Goal: Obtain resource: Obtain resource

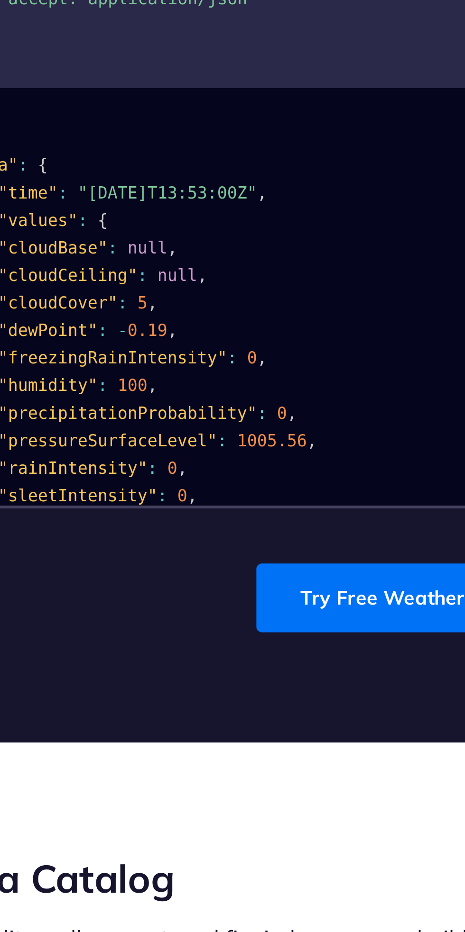
scroll to position [822, 0]
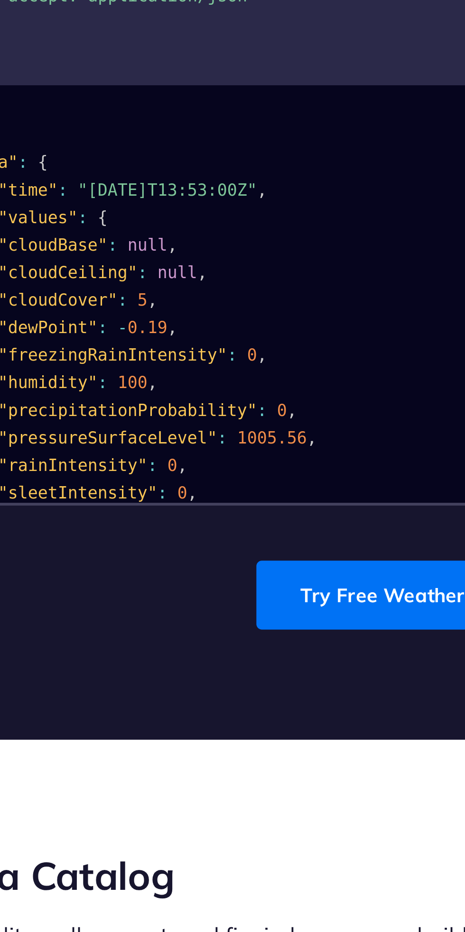
click at [354, 274] on pre "{ "data" : { "time" : "[DATE]T13:53:00Z" , "values" : { "cloudBase" : null , "c…" at bounding box center [338, 328] width 222 height 337
click at [364, 277] on span "1005.56" at bounding box center [355, 278] width 24 height 7
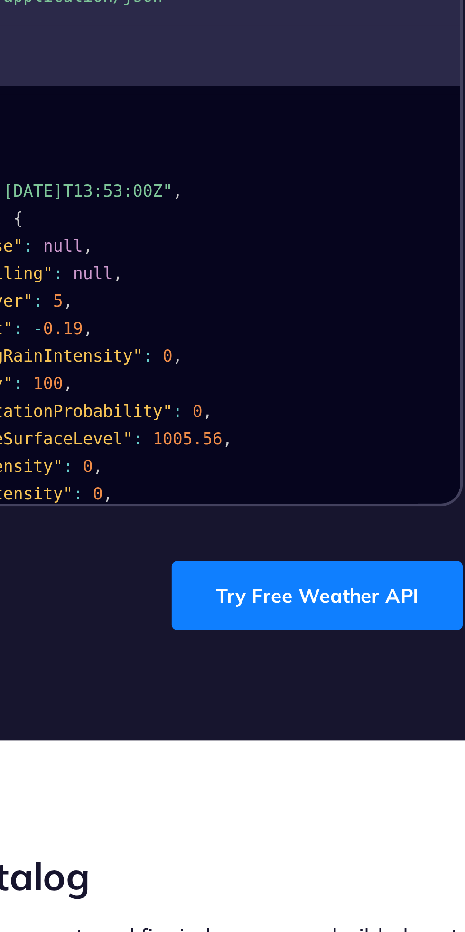
click at [408, 338] on link "Try Free Weather API" at bounding box center [399, 333] width 100 height 24
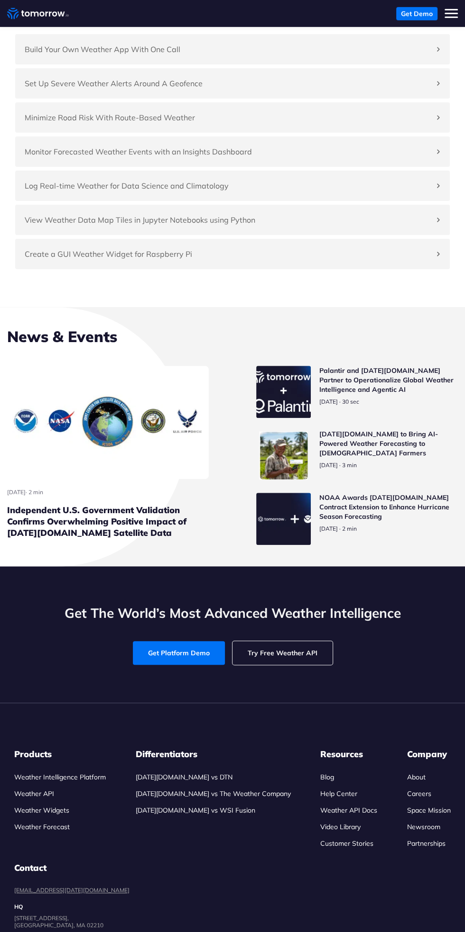
scroll to position [4282, 0]
